Goal: Check status: Check status

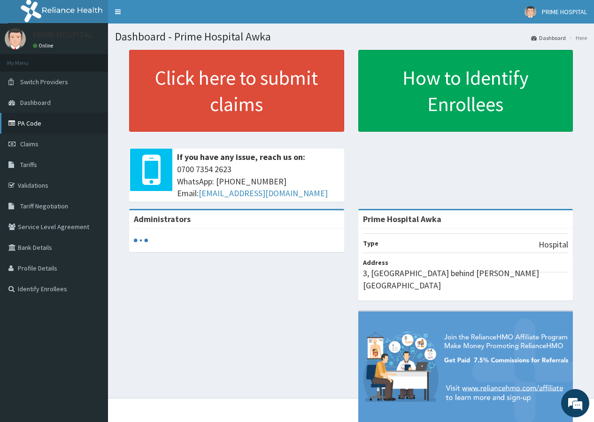
click at [36, 130] on link "PA Code" at bounding box center [54, 123] width 108 height 21
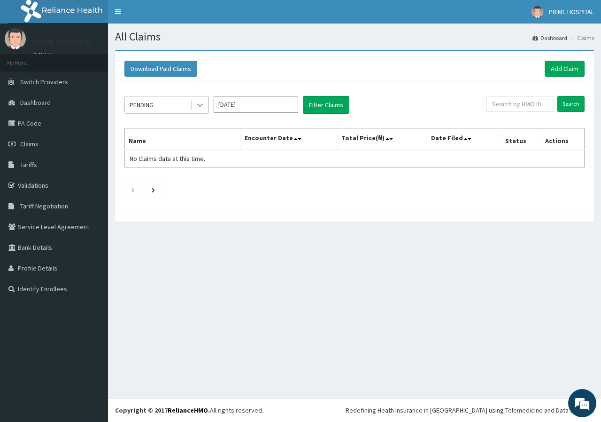
click at [196, 106] on icon at bounding box center [199, 104] width 9 height 9
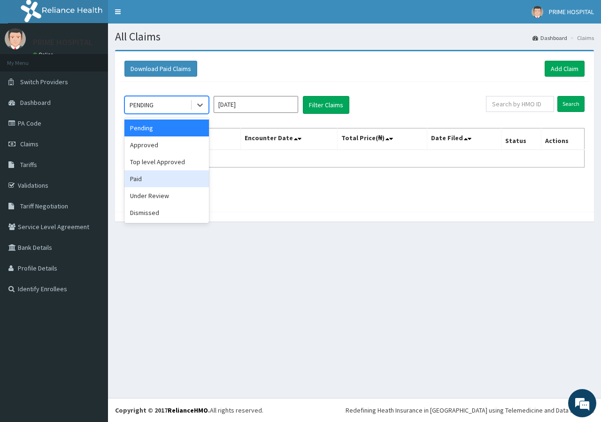
click at [181, 183] on div "Paid" at bounding box center [167, 178] width 85 height 17
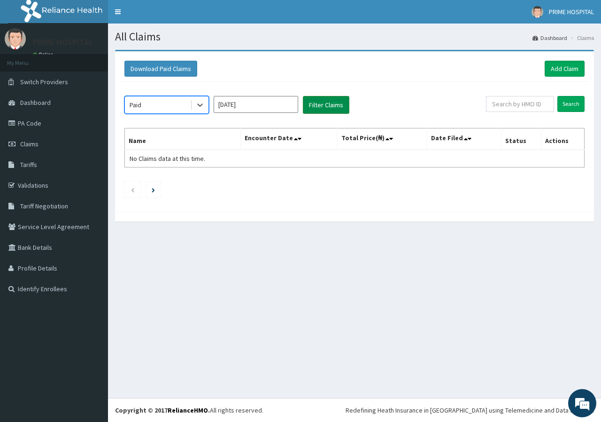
click at [341, 105] on button "Filter Claims" at bounding box center [326, 105] width 47 height 18
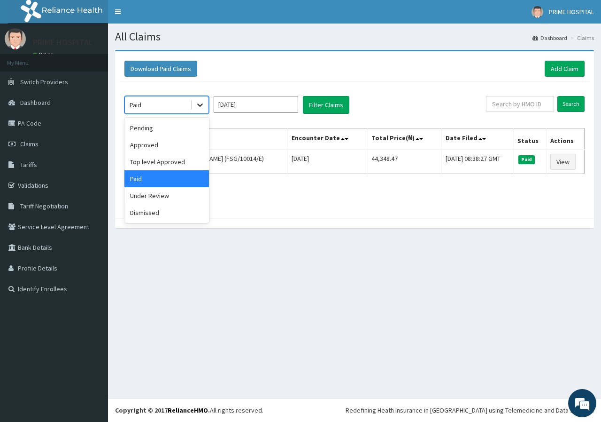
click at [201, 107] on icon at bounding box center [199, 104] width 9 height 9
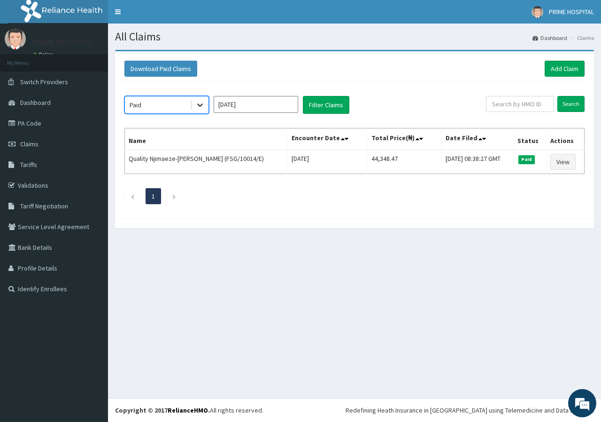
click at [201, 107] on icon at bounding box center [199, 104] width 9 height 9
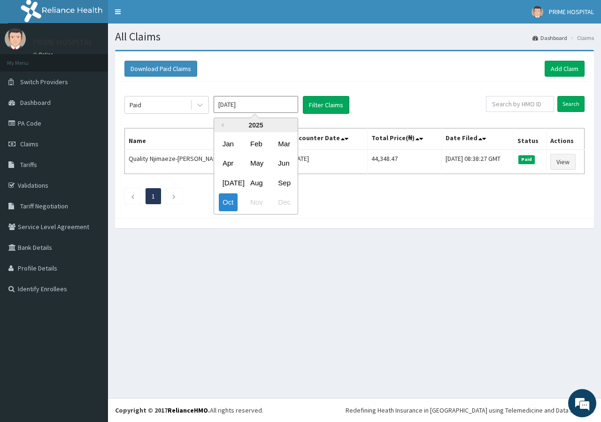
click at [257, 106] on input "[DATE]" at bounding box center [256, 104] width 85 height 17
click at [283, 186] on div "Sep" at bounding box center [283, 182] width 19 height 17
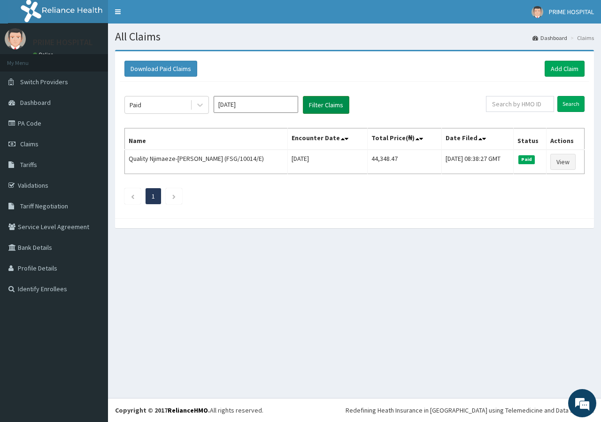
click at [326, 108] on button "Filter Claims" at bounding box center [326, 105] width 47 height 18
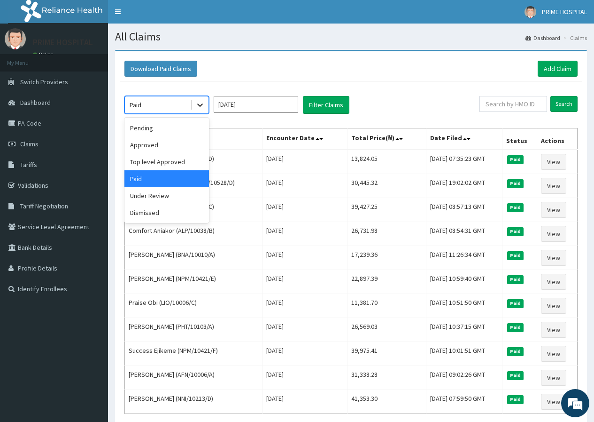
click at [201, 104] on icon at bounding box center [199, 104] width 9 height 9
click at [148, 148] on div "Approved" at bounding box center [167, 144] width 85 height 17
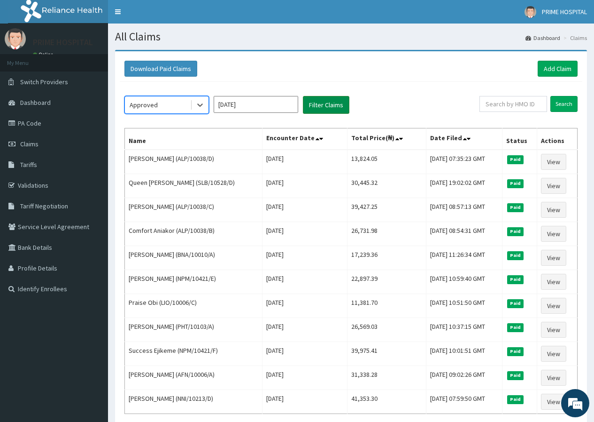
click at [324, 104] on button "Filter Claims" at bounding box center [326, 105] width 47 height 18
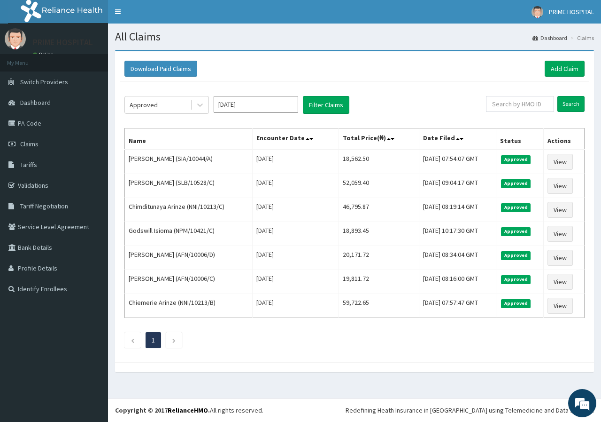
click at [271, 107] on input "[DATE]" at bounding box center [256, 104] width 85 height 17
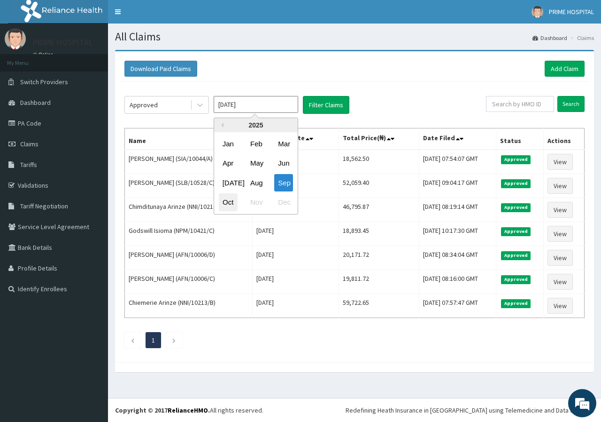
click at [231, 201] on div "Oct" at bounding box center [228, 202] width 19 height 17
type input "[DATE]"
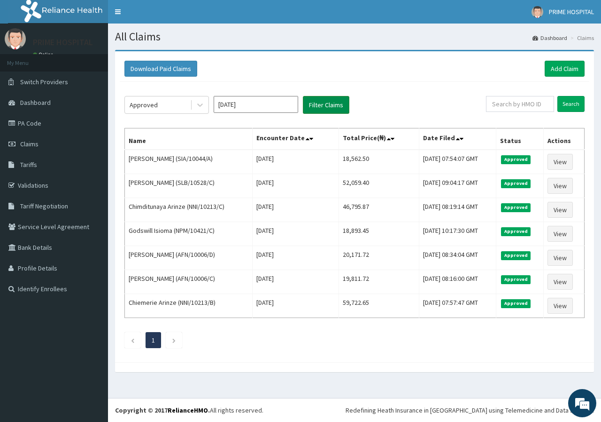
click at [330, 113] on button "Filter Claims" at bounding box center [326, 105] width 47 height 18
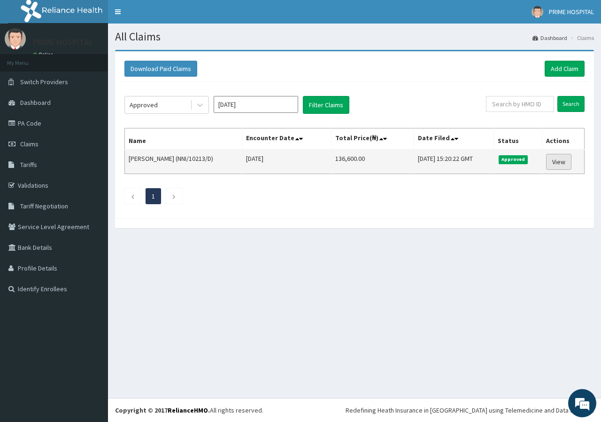
click at [556, 159] on link "View" at bounding box center [558, 162] width 25 height 16
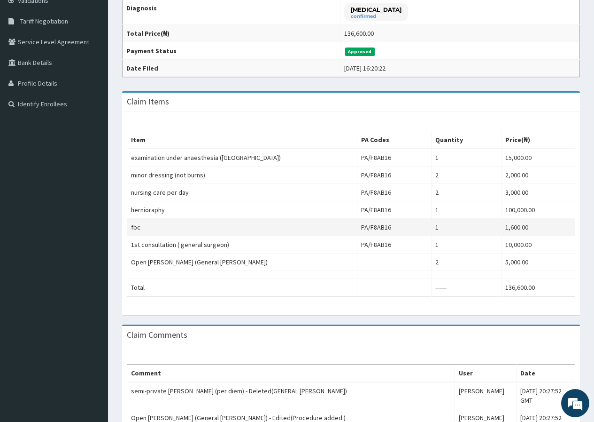
scroll to position [181, 0]
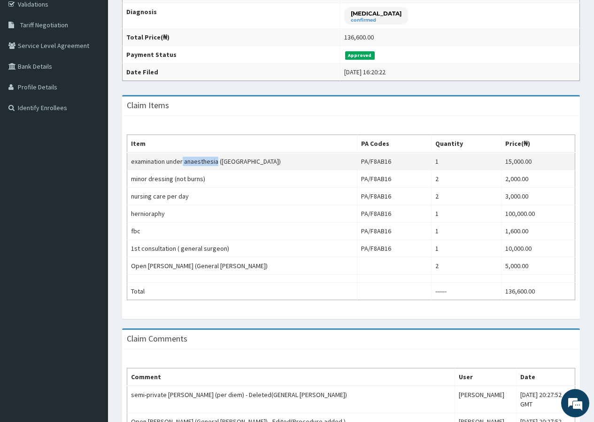
drag, startPoint x: 184, startPoint y: 161, endPoint x: 217, endPoint y: 161, distance: 33.4
click at [217, 161] on td "examination under anaesthesia (eua)" at bounding box center [242, 161] width 230 height 18
copy td "anaesthesia"
